Goal: Book appointment/travel/reservation

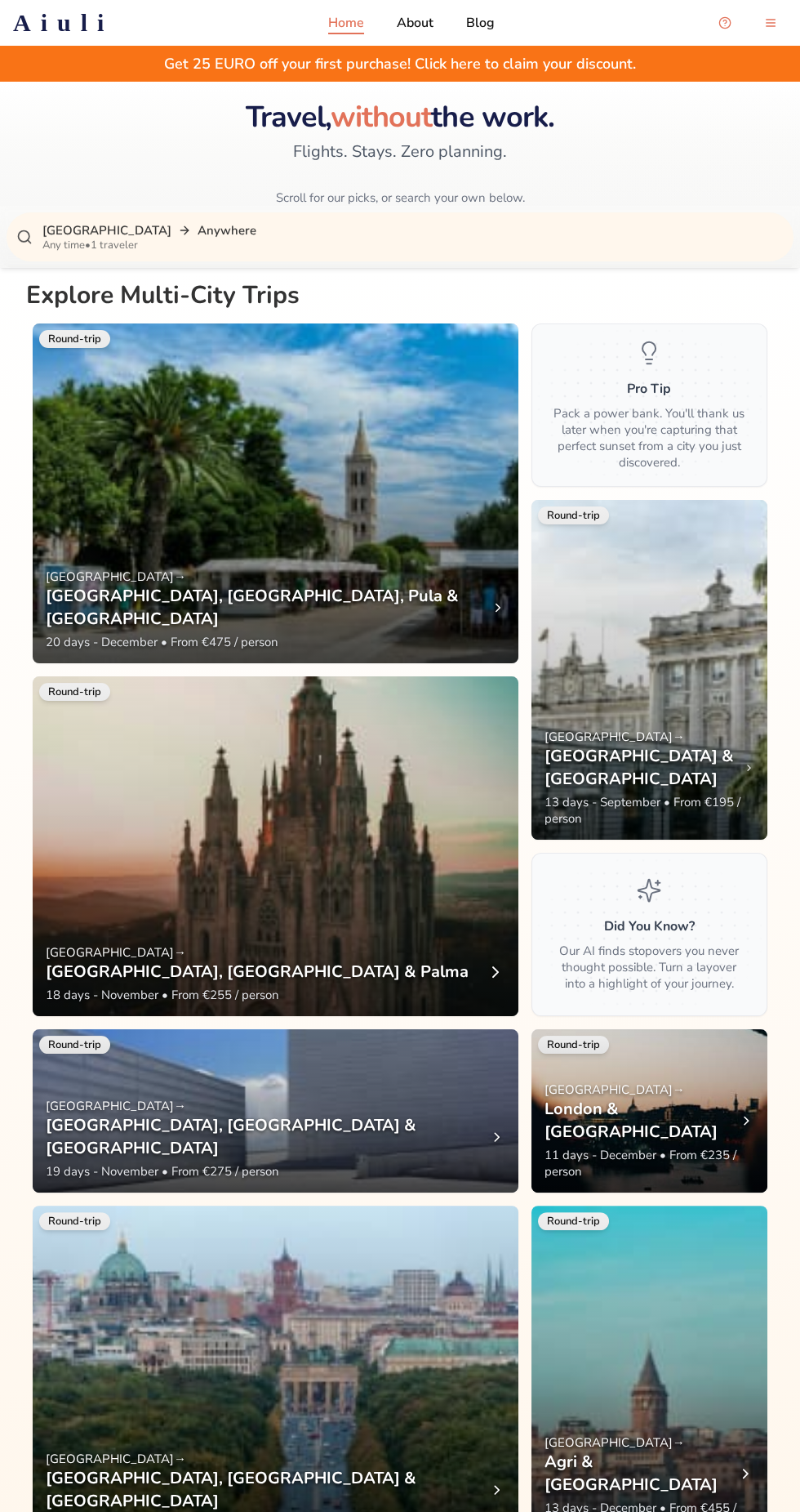
click at [245, 230] on p "Copenhagen Anywhere" at bounding box center [413, 230] width 741 height 17
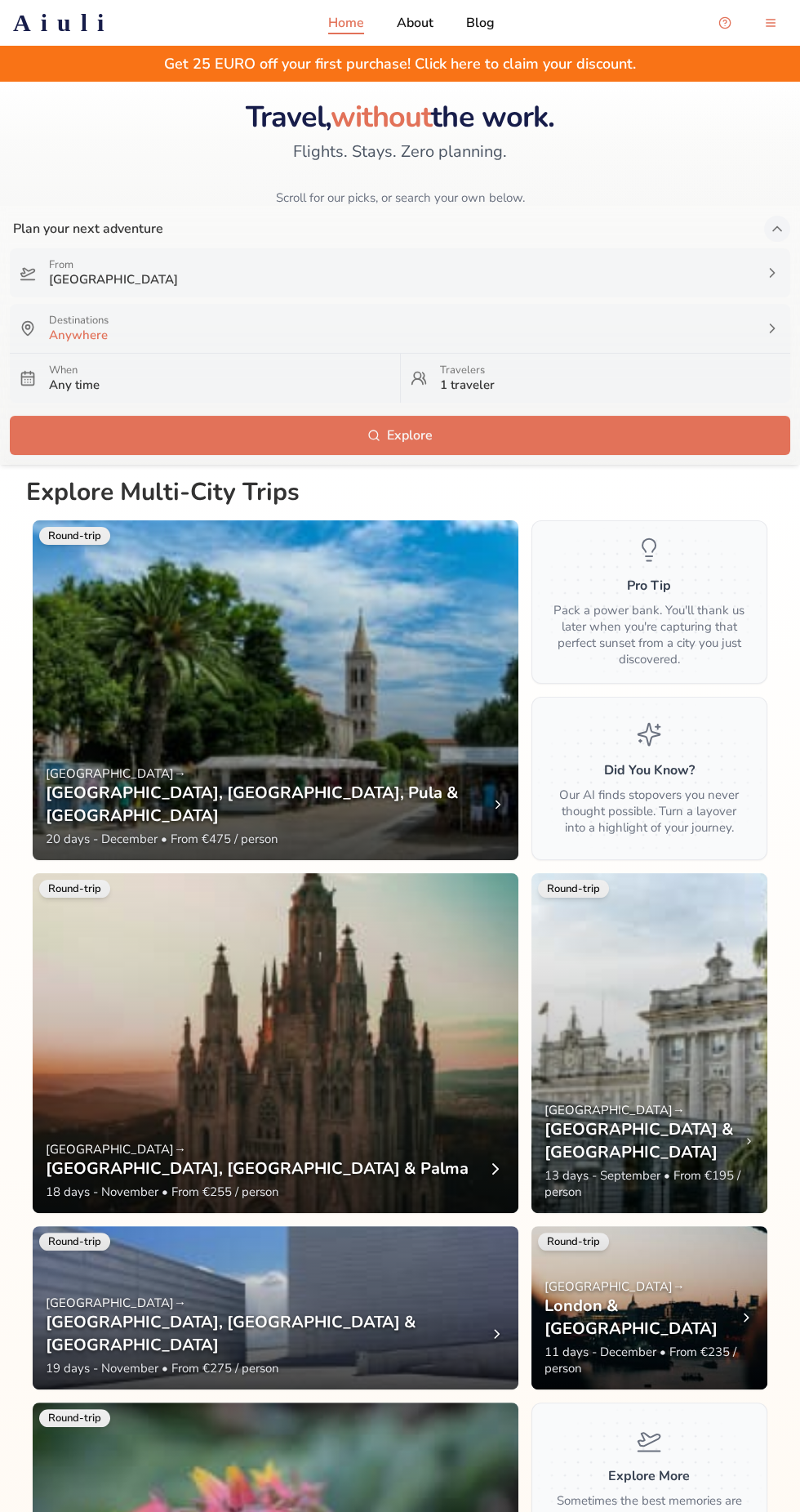
click at [107, 327] on p "Anywhere" at bounding box center [400, 334] width 702 height 17
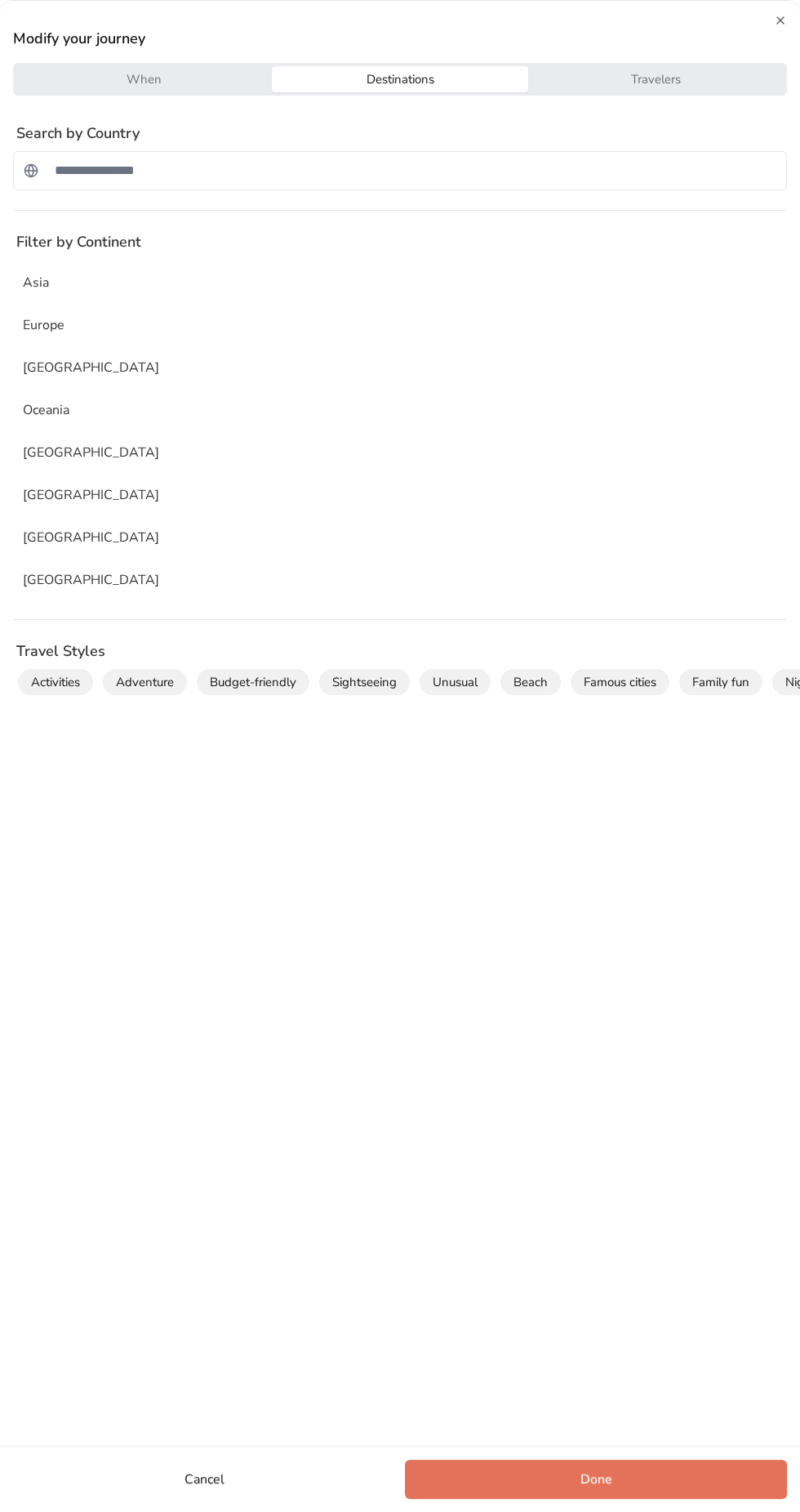
click at [31, 426] on div "Oceania" at bounding box center [399, 410] width 773 height 39
click at [700, 83] on button "Travelers" at bounding box center [655, 79] width 255 height 27
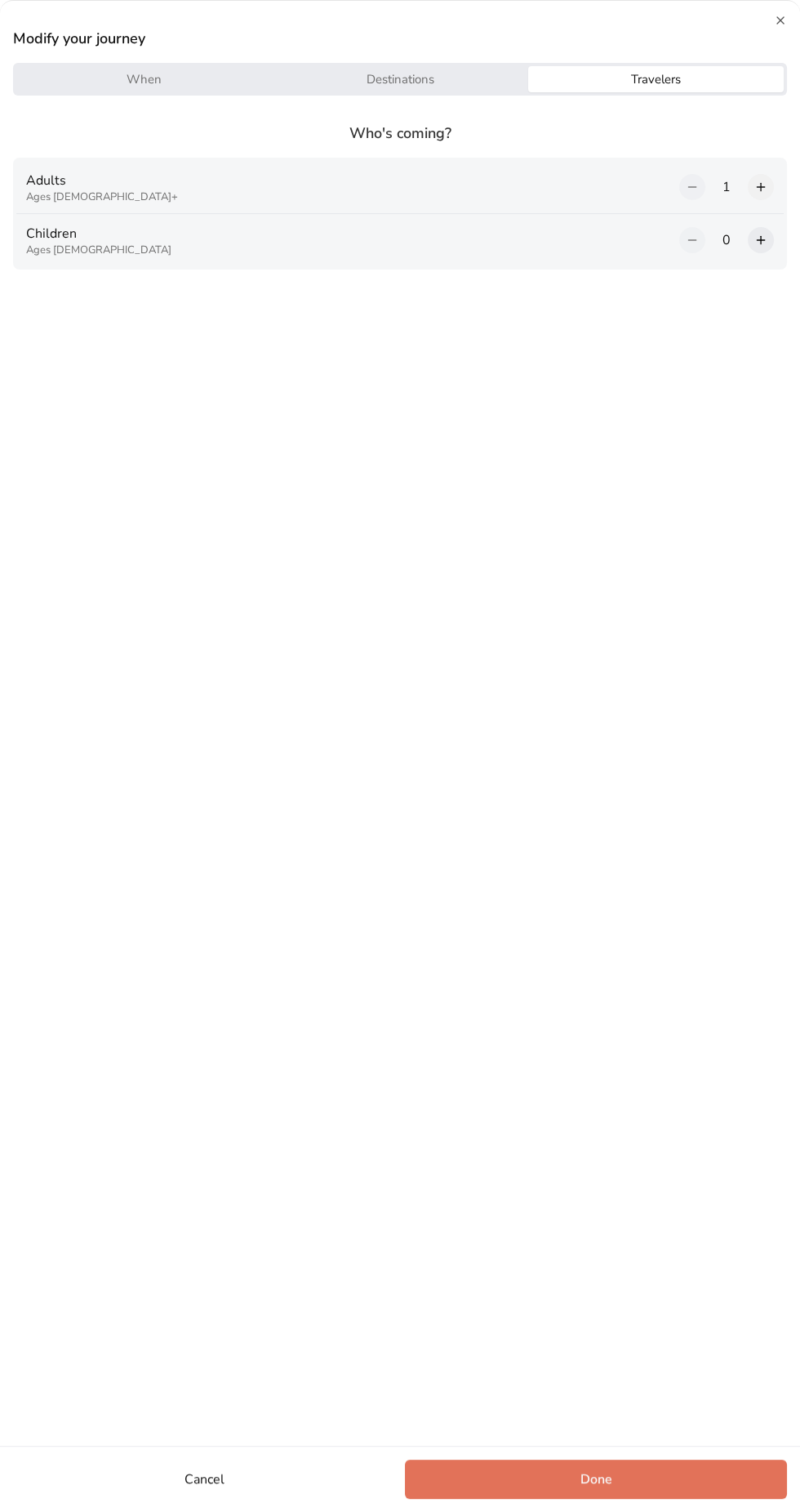
click at [769, 188] on button at bounding box center [761, 186] width 27 height 27
click at [669, 1469] on button "Done" at bounding box center [596, 1479] width 382 height 39
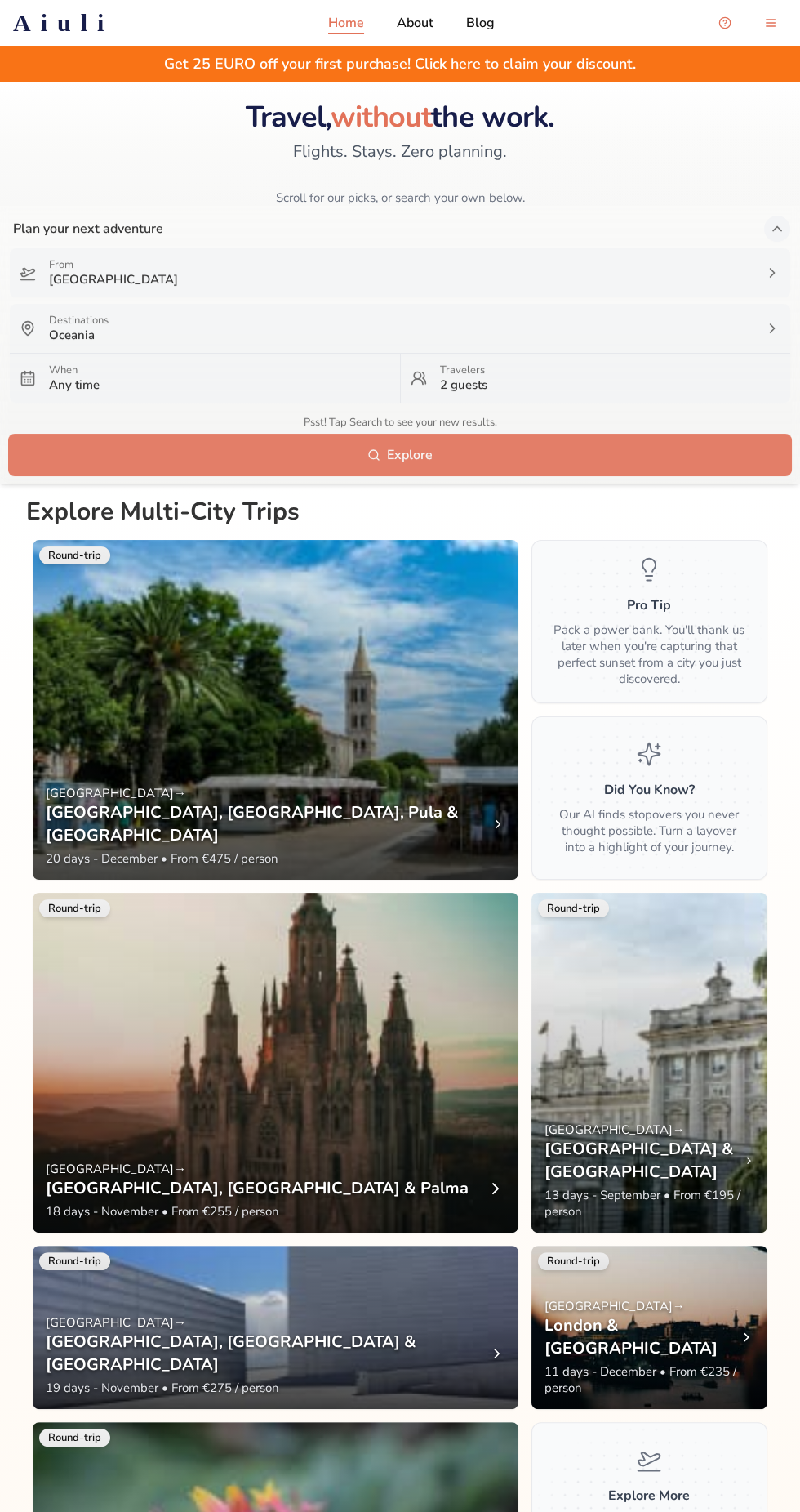
click at [655, 447] on button "Explore" at bounding box center [400, 455] width 780 height 39
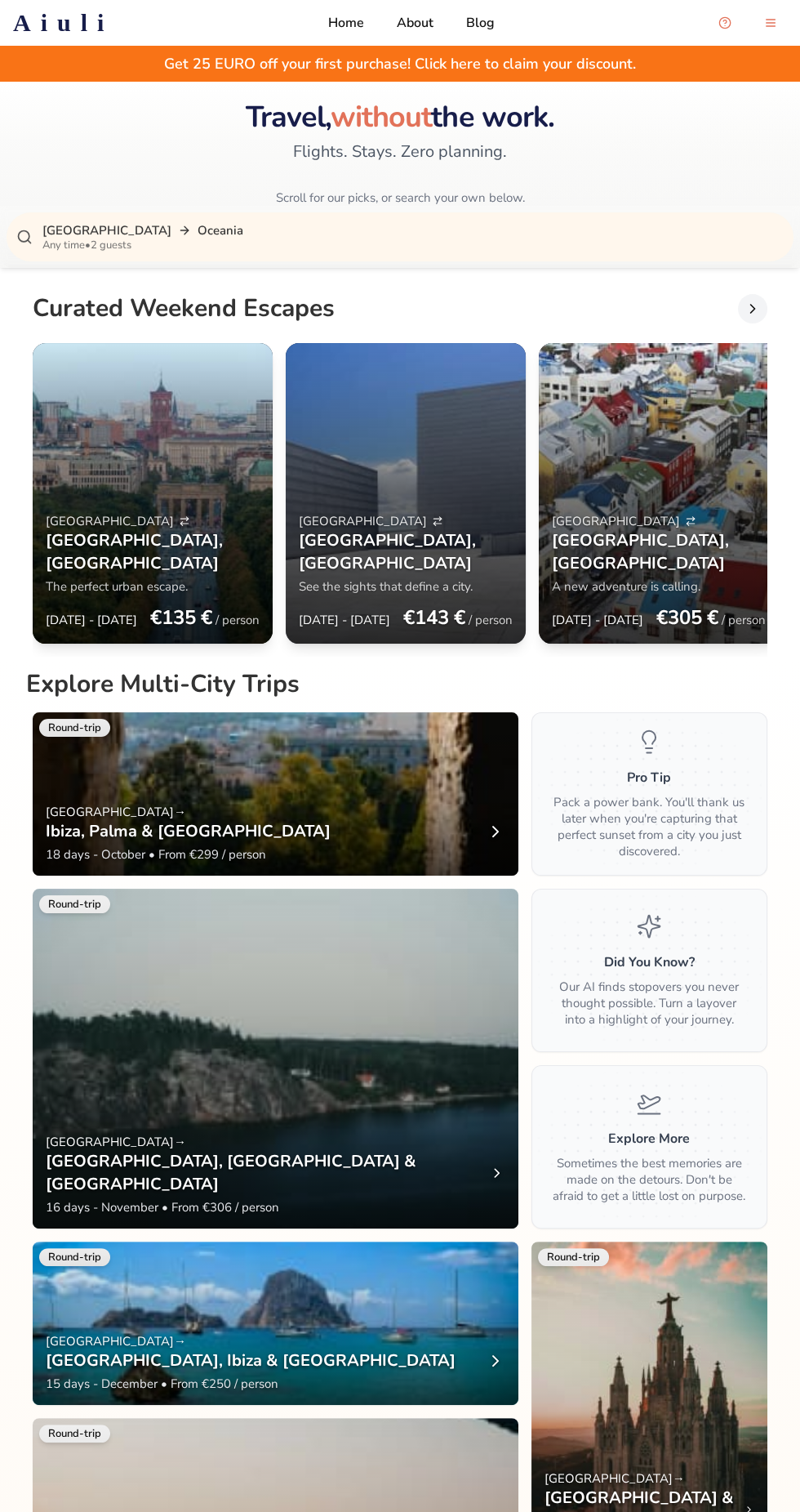
click at [117, 245] on p "Any time • 2 guests" at bounding box center [413, 244] width 741 height 13
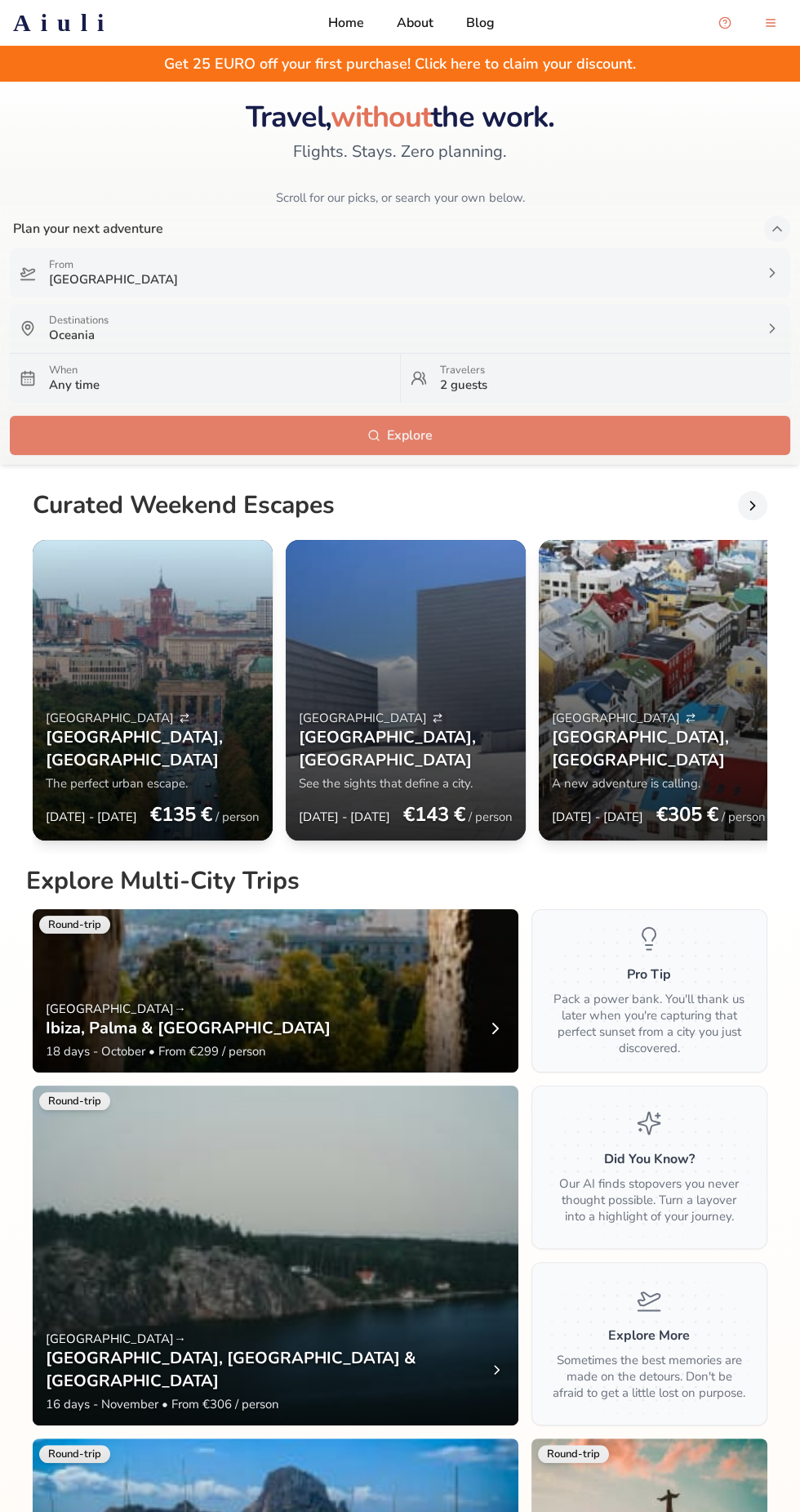
click at [150, 436] on button "Explore" at bounding box center [400, 436] width 780 height 39
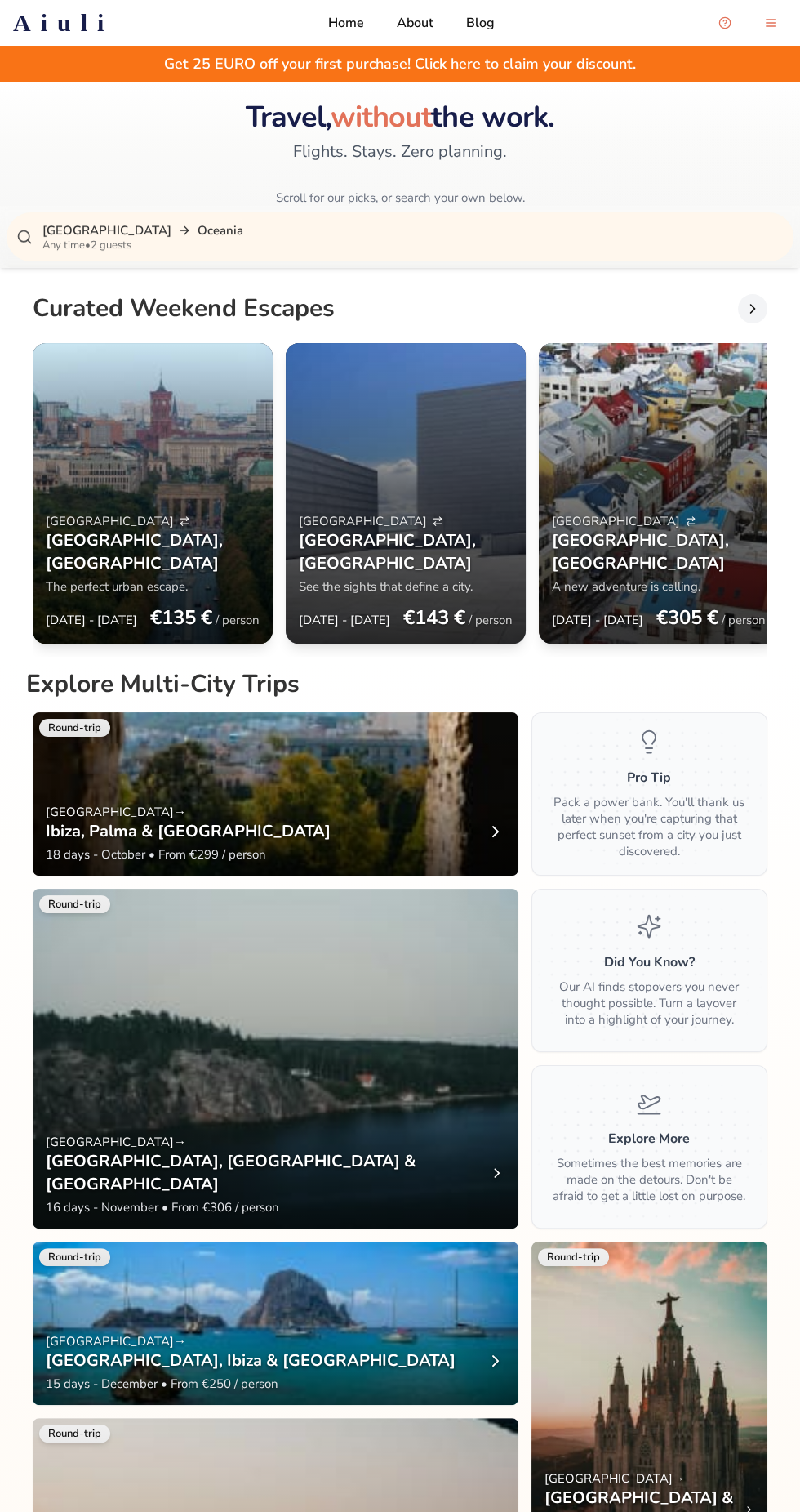
click at [116, 250] on p "Any time • 2 guests" at bounding box center [413, 244] width 741 height 13
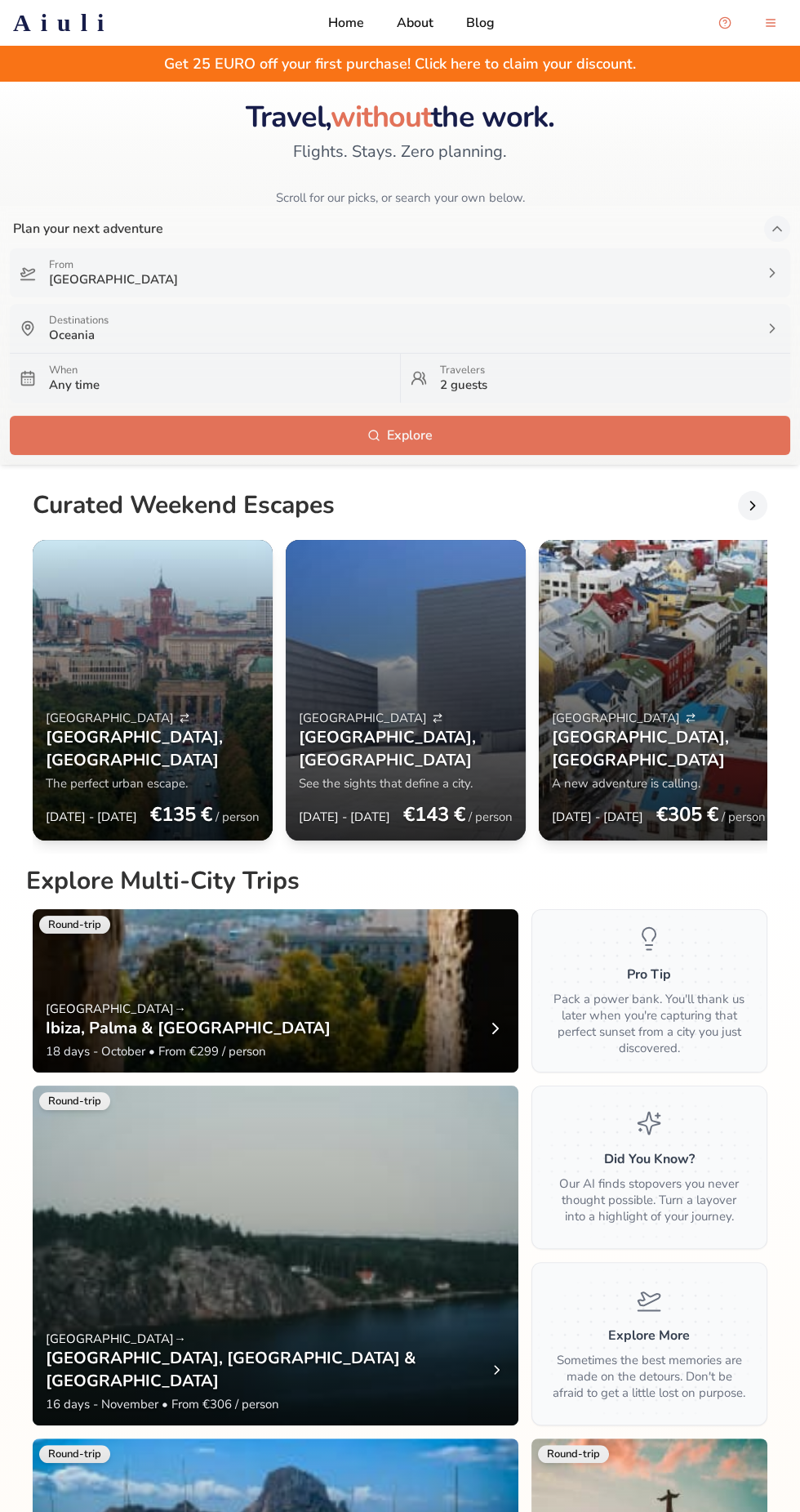
click at [84, 333] on p "Oceania" at bounding box center [400, 334] width 702 height 17
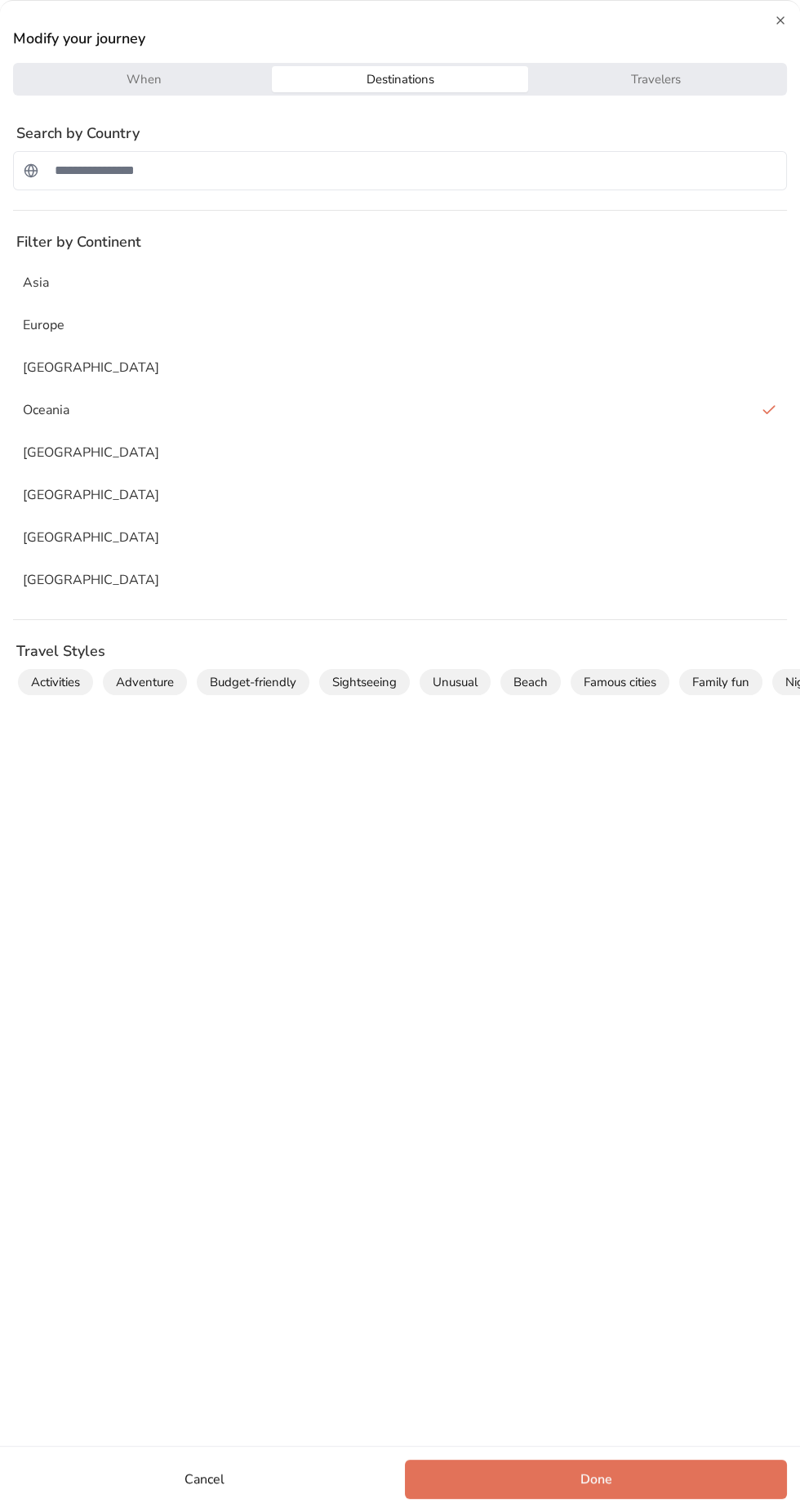
click at [30, 413] on p "Oceania" at bounding box center [45, 410] width 46 height 20
click at [666, 1469] on button "Done" at bounding box center [596, 1479] width 382 height 39
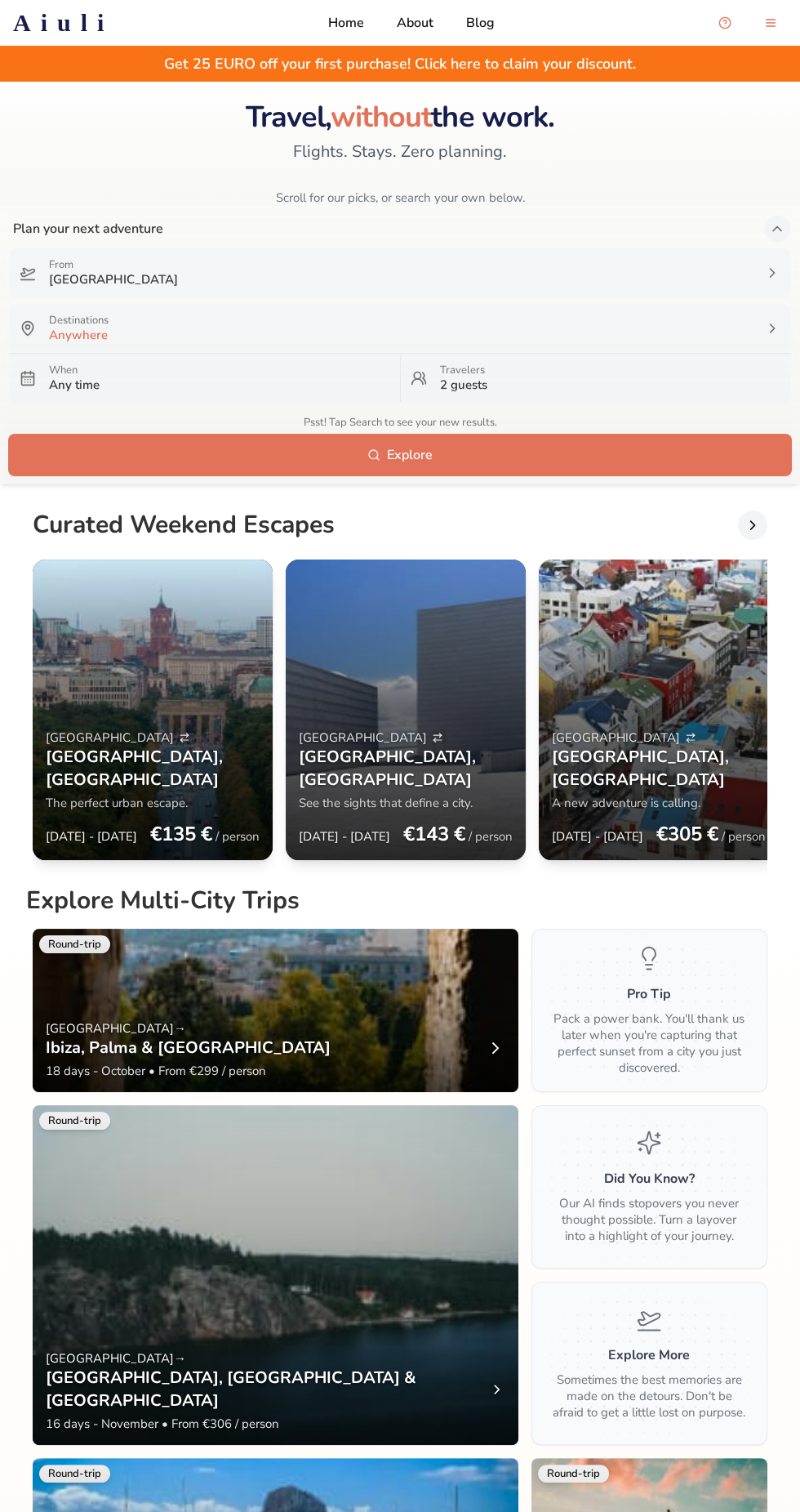
click at [71, 371] on p "When" at bounding box center [220, 370] width 341 height 13
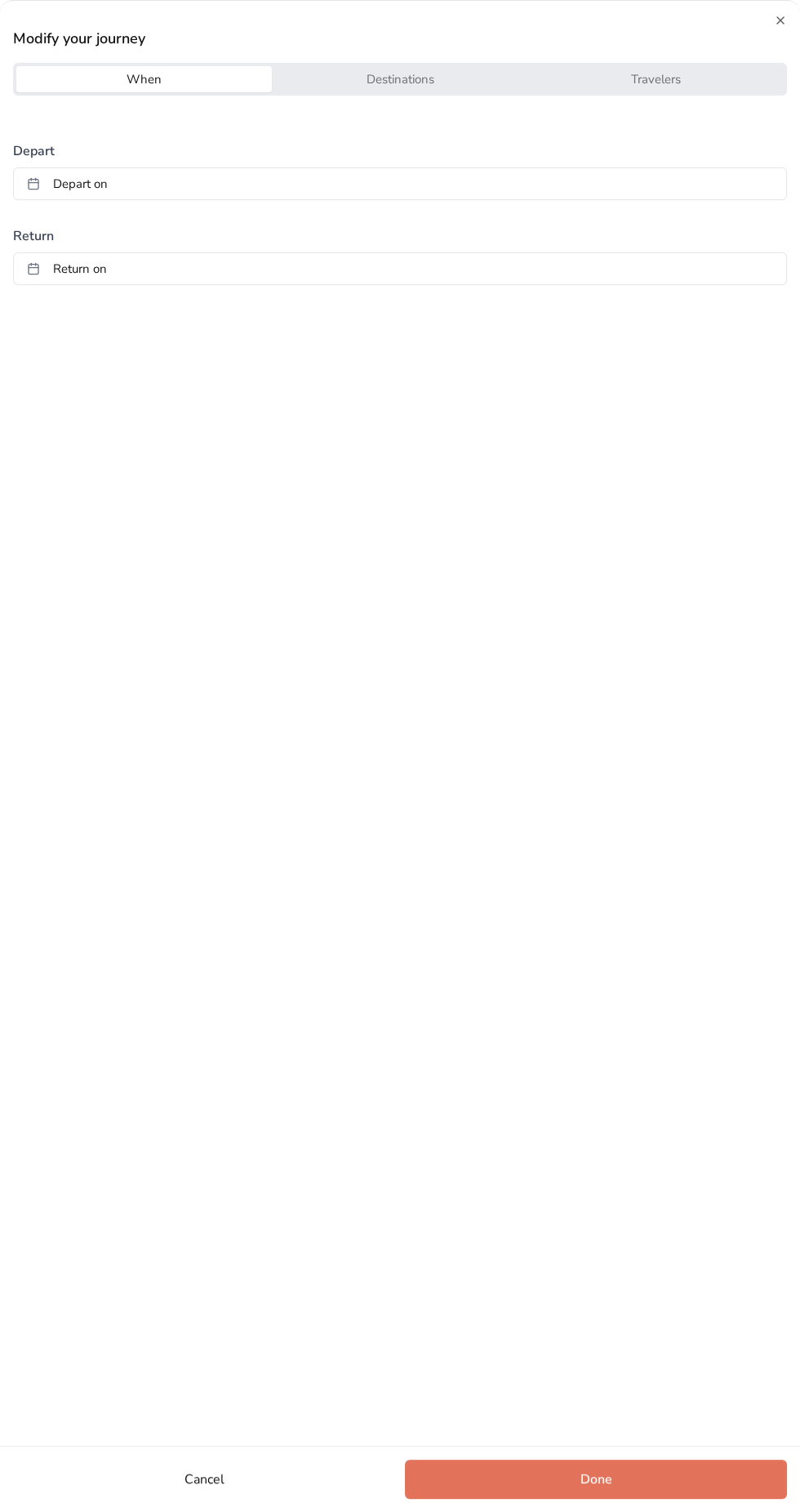
click at [357, 82] on button "Destinations" at bounding box center [399, 79] width 255 height 27
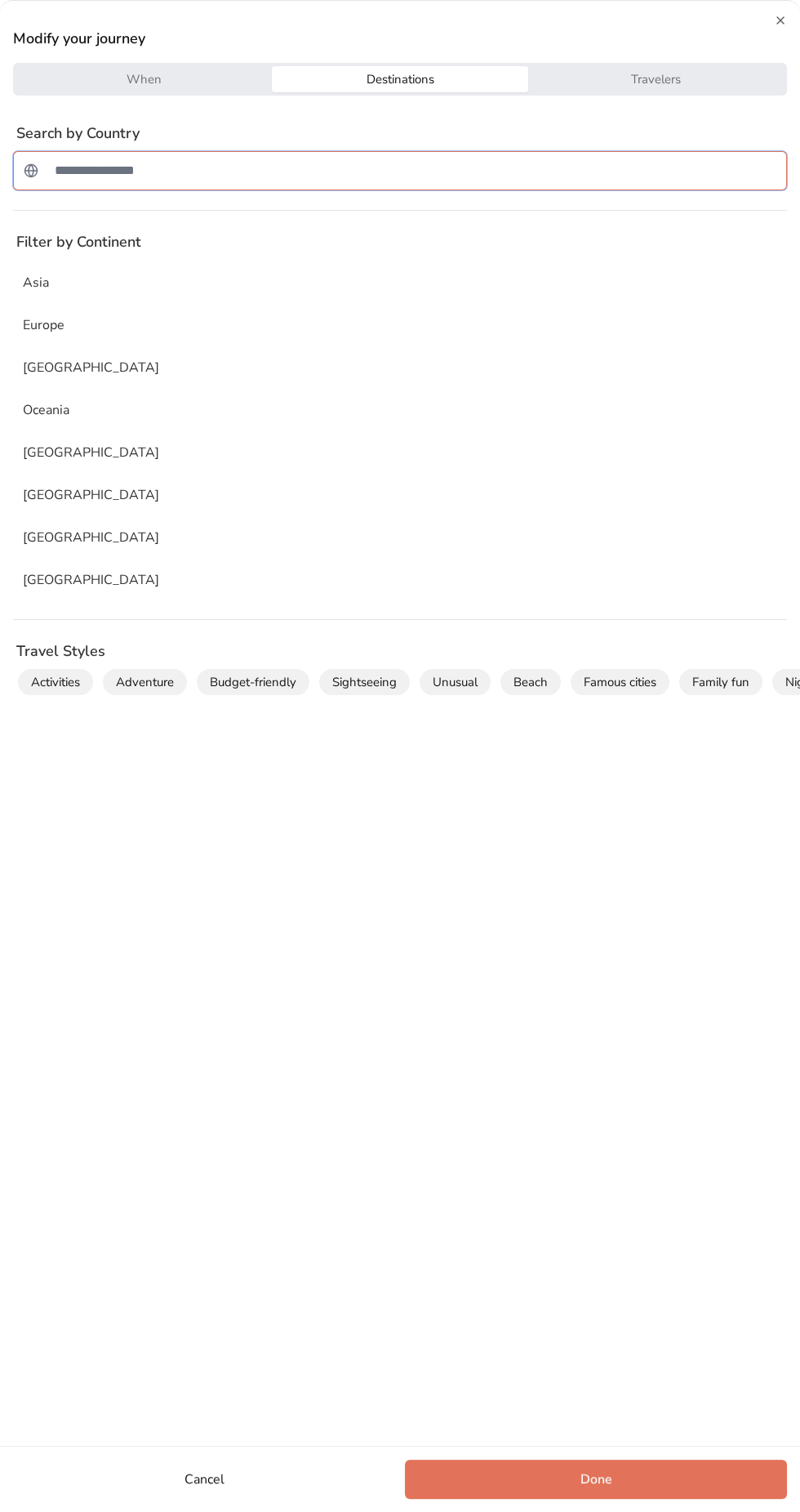
click at [140, 172] on input "Search for a country" at bounding box center [411, 171] width 731 height 33
type input "********"
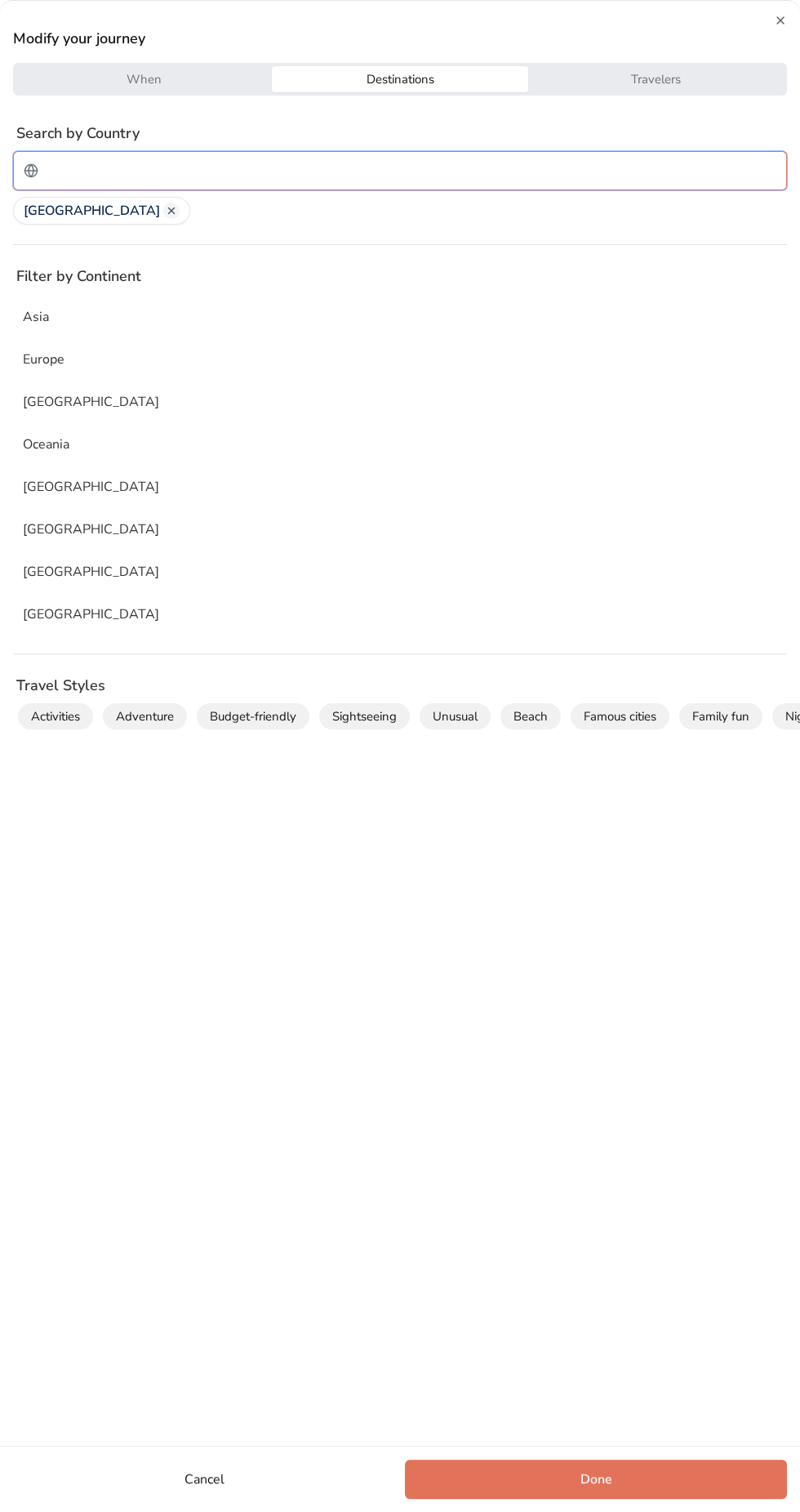
click at [599, 171] on input "Search for a country" at bounding box center [411, 171] width 731 height 33
type input "*"
type input "*****"
click at [626, 165] on input "Search for a country" at bounding box center [411, 171] width 731 height 33
type input "*****"
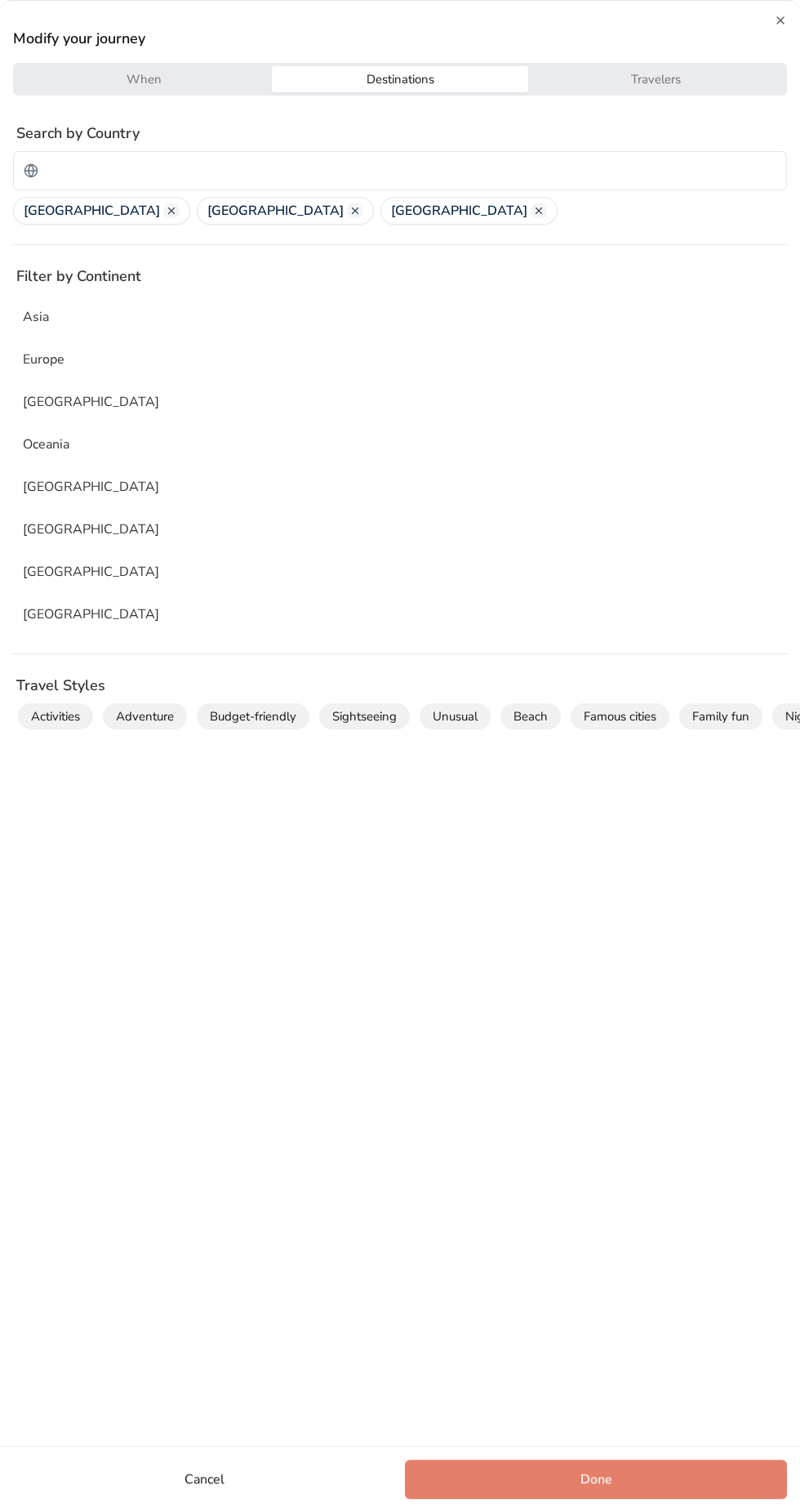
click at [629, 1469] on button "Done" at bounding box center [596, 1479] width 382 height 39
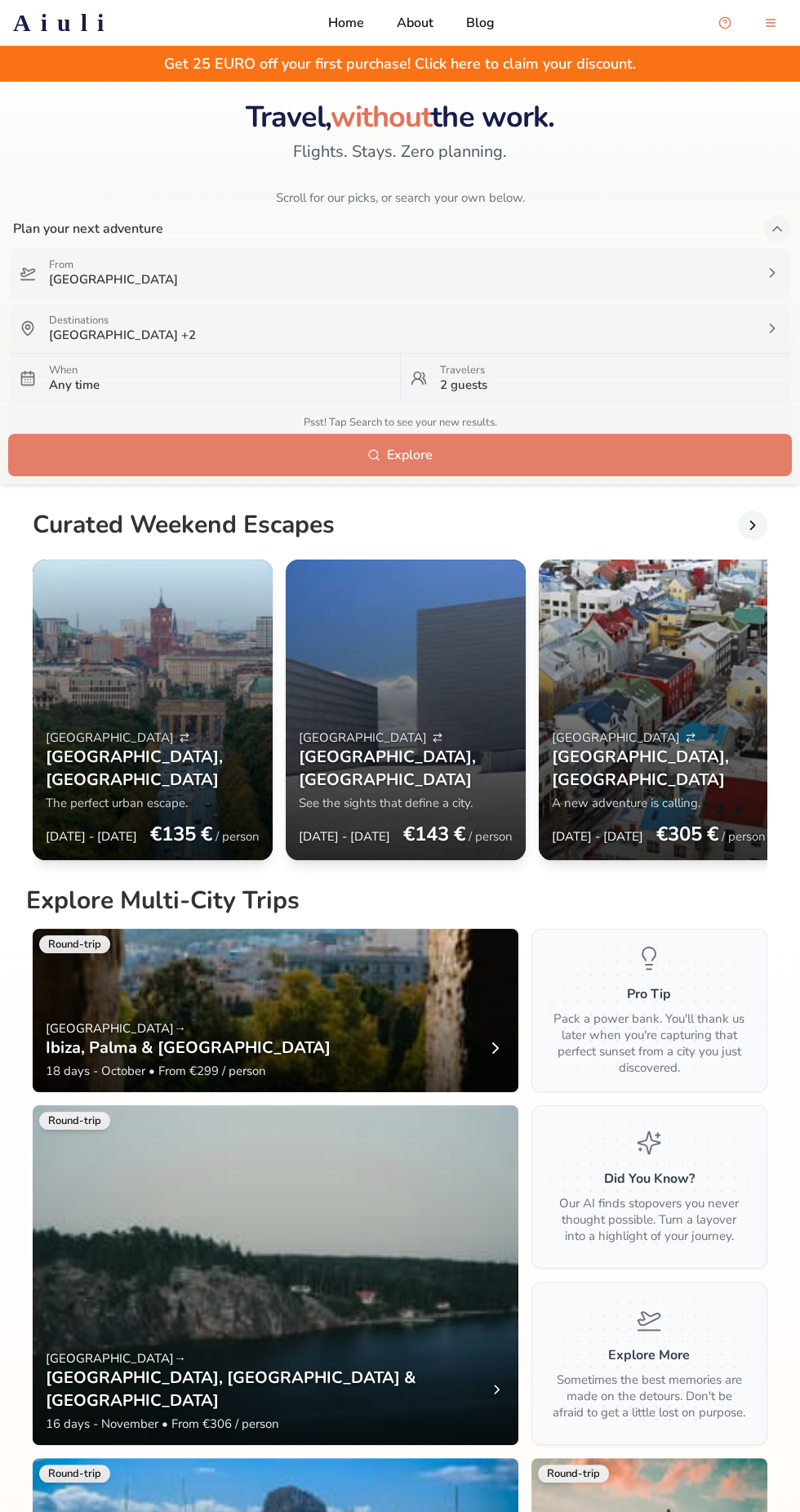
click at [675, 457] on button "Explore" at bounding box center [400, 455] width 780 height 39
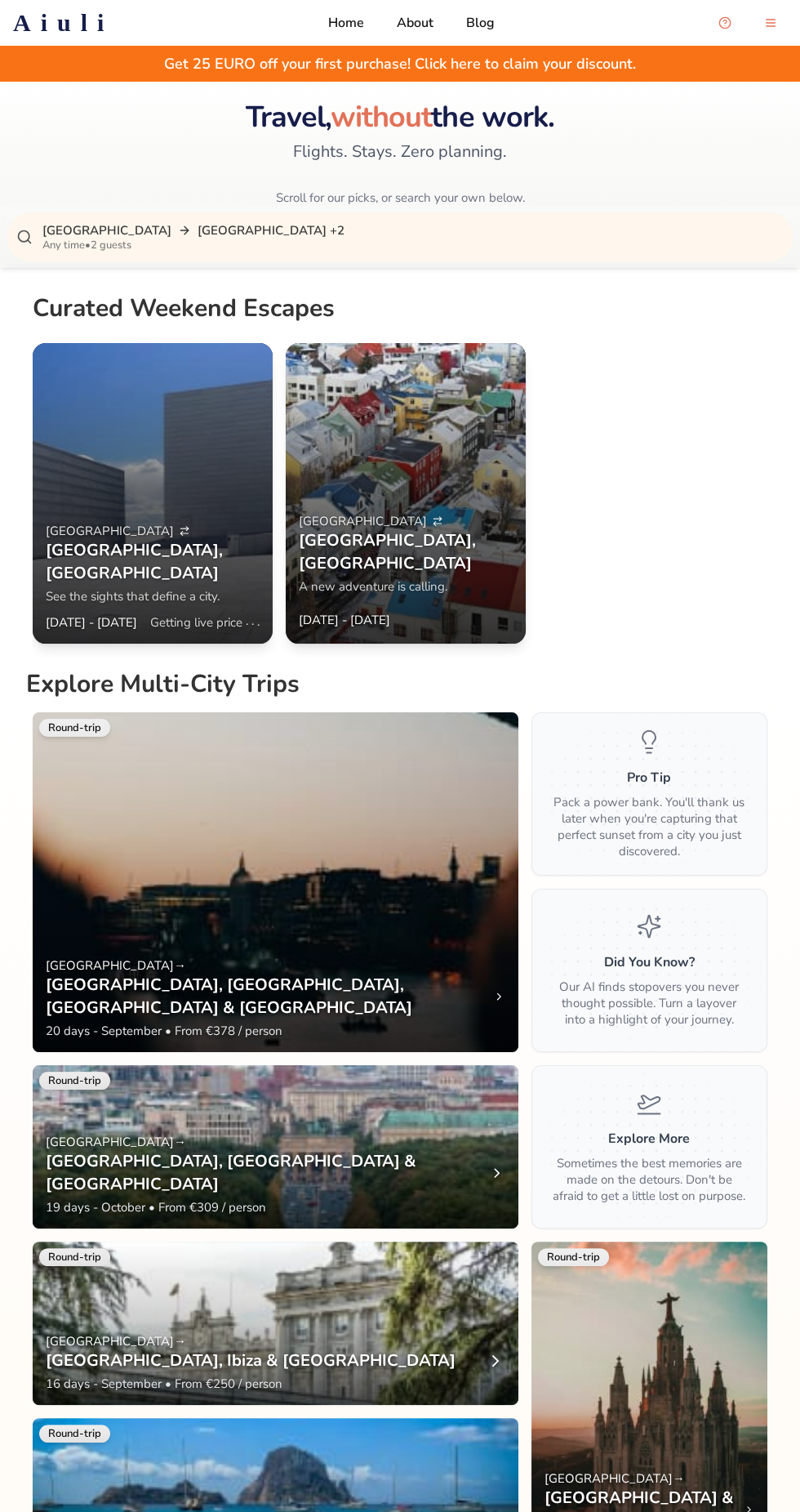
scroll to position [9, 0]
